Goal: Task Accomplishment & Management: Manage account settings

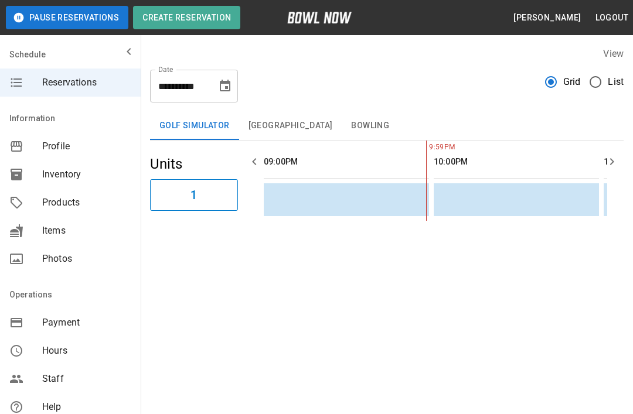
click at [358, 128] on button "Bowling" at bounding box center [370, 126] width 57 height 28
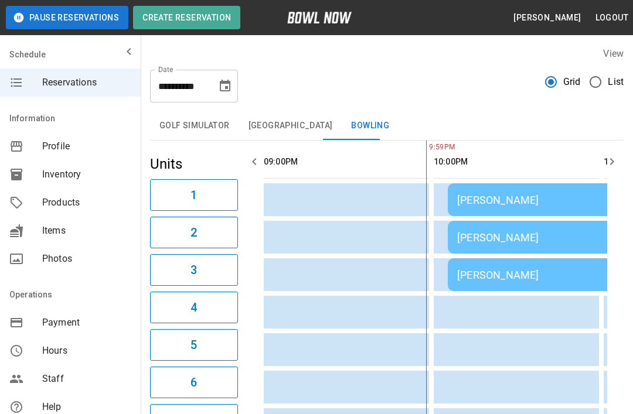
click at [487, 233] on div "[PERSON_NAME]" at bounding box center [531, 238] width 148 height 12
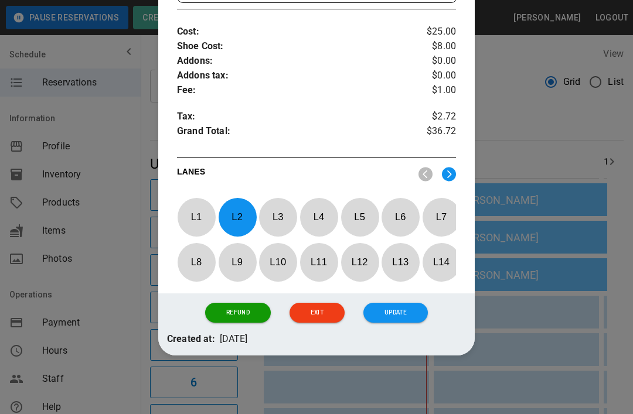
scroll to position [469, 0]
click at [228, 300] on div "Refund Exit Update" at bounding box center [316, 313] width 317 height 39
click at [239, 315] on button "Refund" at bounding box center [238, 313] width 66 height 20
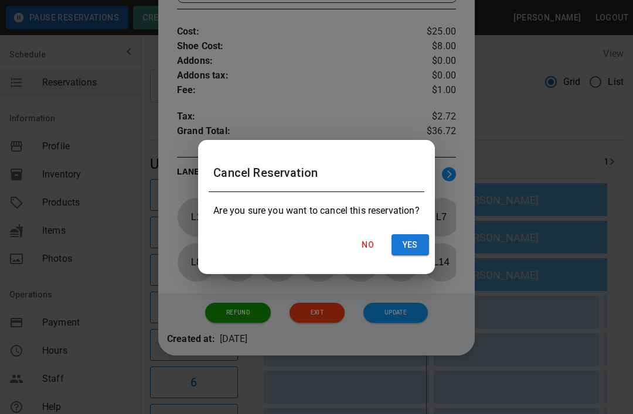
click at [421, 234] on button "Yes" at bounding box center [411, 245] width 38 height 22
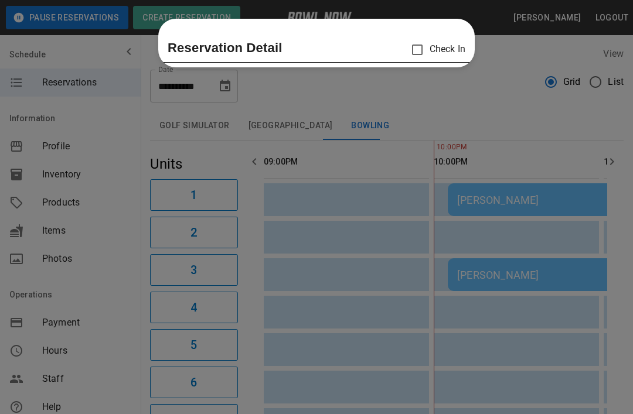
scroll to position [0, 2040]
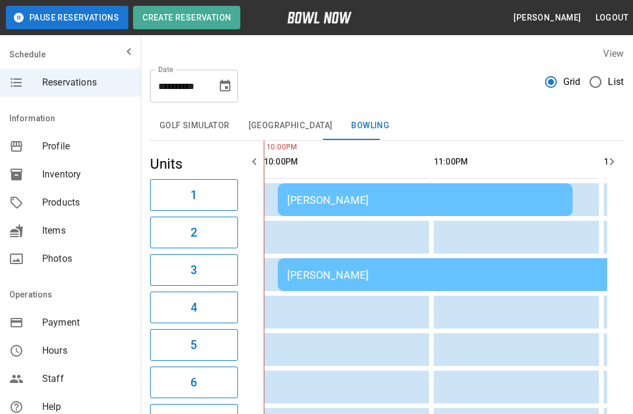
click at [372, 272] on div "[PERSON_NAME]" at bounding box center [446, 275] width 319 height 12
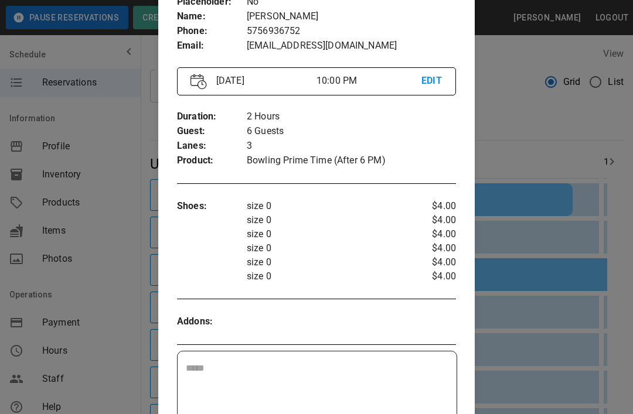
scroll to position [145, 0]
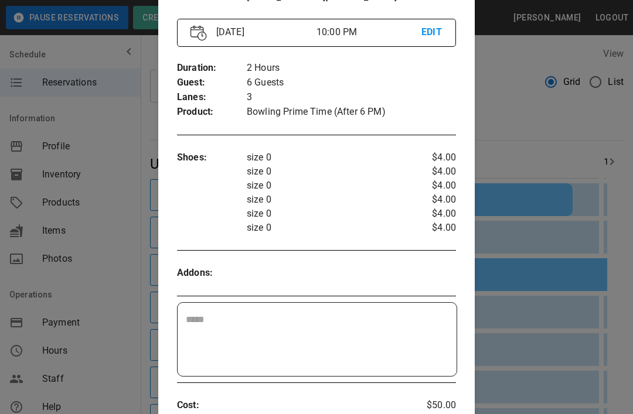
click at [522, 85] on div at bounding box center [316, 207] width 633 height 414
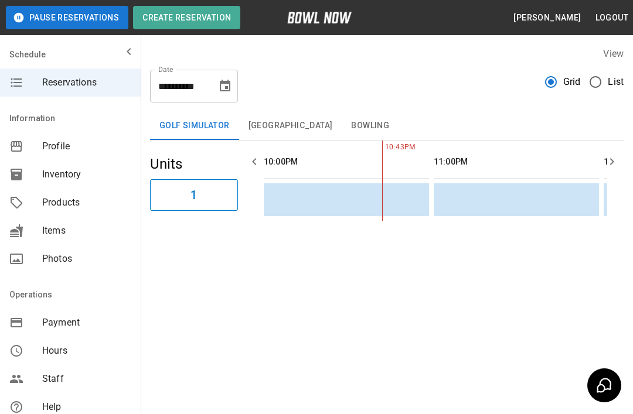
click at [343, 117] on button "Bowling" at bounding box center [370, 126] width 57 height 28
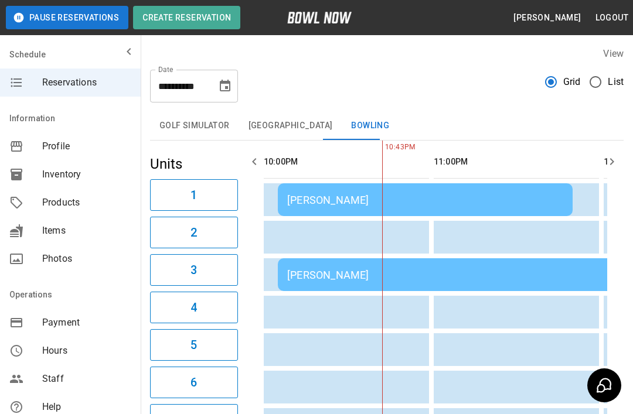
click at [465, 277] on div "[PERSON_NAME]" at bounding box center [446, 275] width 319 height 12
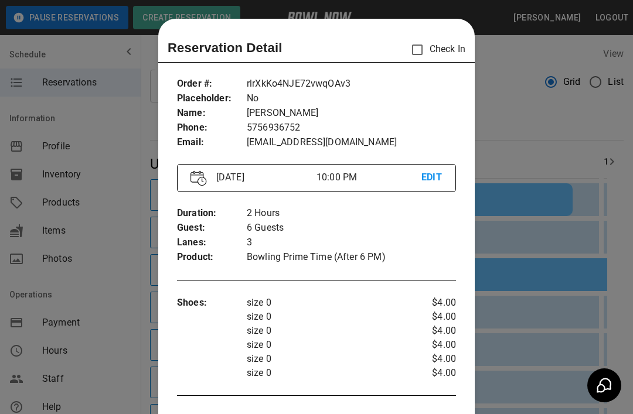
scroll to position [19, 0]
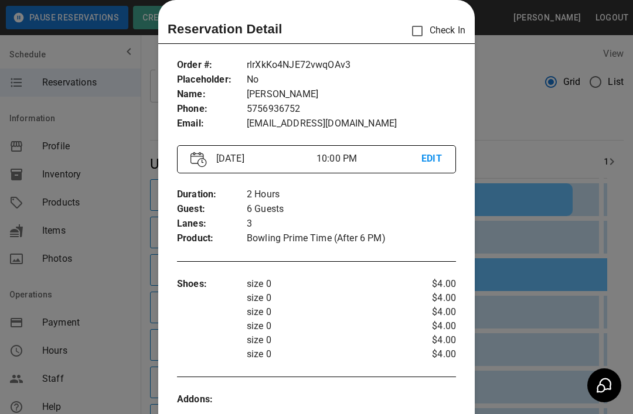
click at [530, 124] on div at bounding box center [316, 207] width 633 height 414
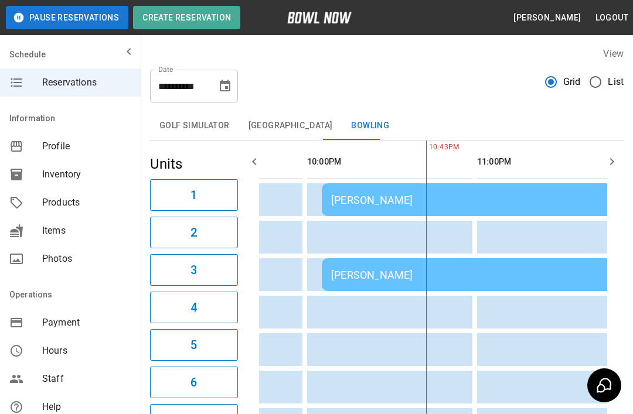
scroll to position [0, 0]
click at [444, 198] on div "[PERSON_NAME]" at bounding box center [470, 200] width 276 height 12
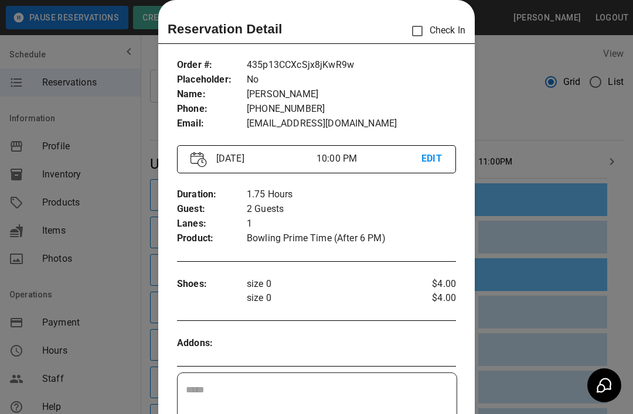
scroll to position [13, 0]
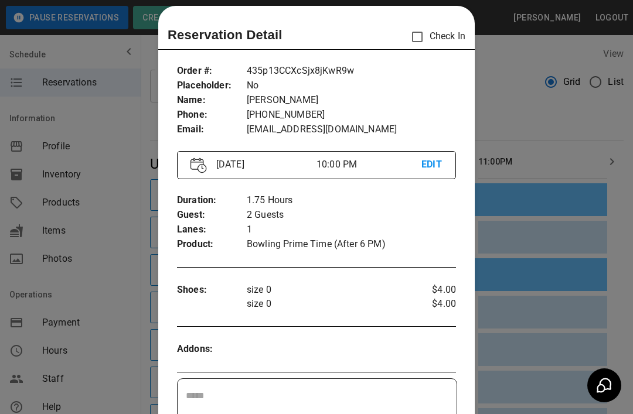
click at [545, 134] on div at bounding box center [316, 207] width 633 height 414
